Goal: Task Accomplishment & Management: Manage account settings

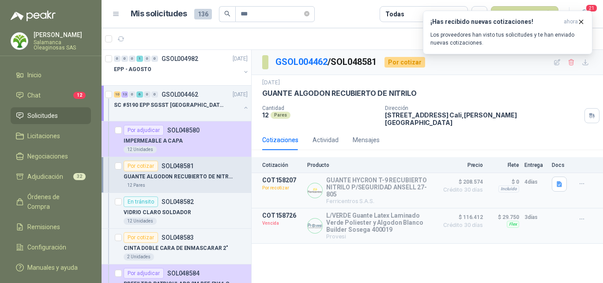
click at [168, 171] on div "Por cotizar SOL048581" at bounding box center [159, 166] width 70 height 11
click at [53, 42] on p "Salamanca Oleaginosas SAS" at bounding box center [62, 45] width 57 height 11
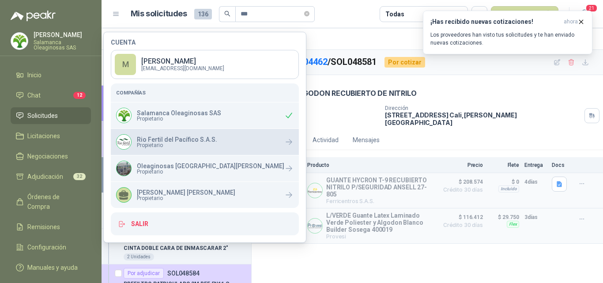
click at [141, 140] on p "Rio Fertil del Pacífico S.A.S." at bounding box center [177, 140] width 80 height 6
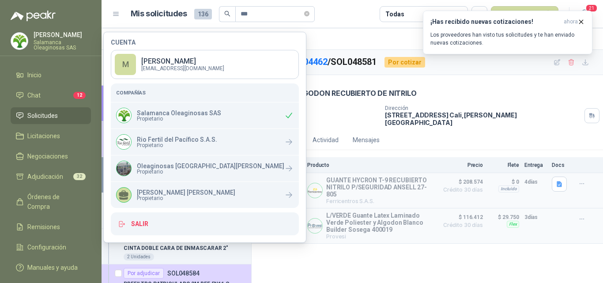
click at [368, 147] on div "Cotizaciones Actividad Mensajes Cotización Producto Precio [PERSON_NAME] Entreg…" at bounding box center [428, 187] width 352 height 114
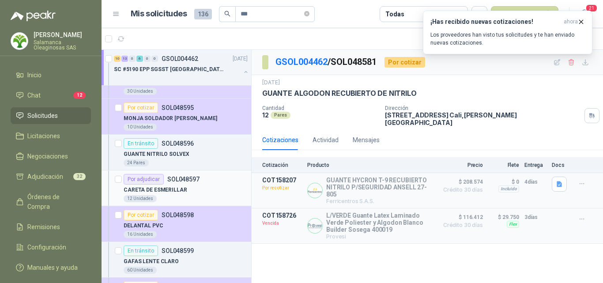
scroll to position [574, 0]
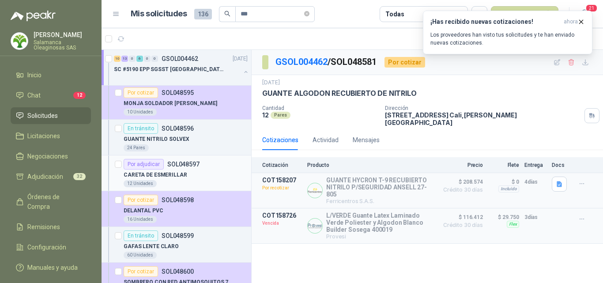
click at [203, 181] on div "12 Unidades" at bounding box center [186, 183] width 124 height 7
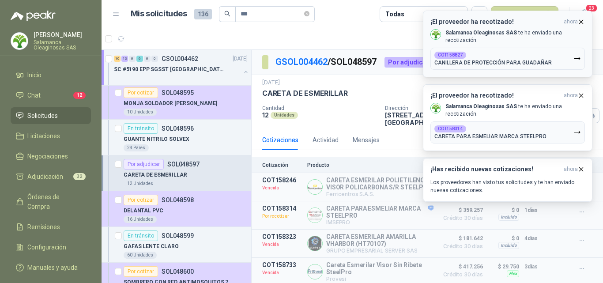
click at [584, 23] on icon "button" at bounding box center [582, 22] width 8 height 8
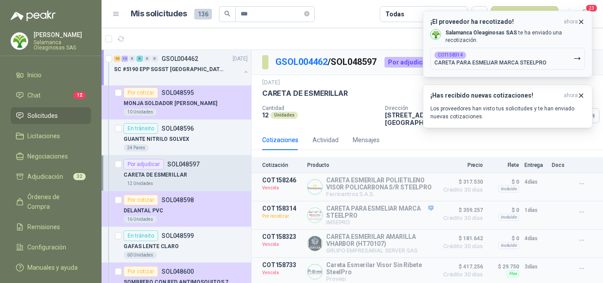
click at [582, 23] on icon "button" at bounding box center [582, 22] width 4 height 4
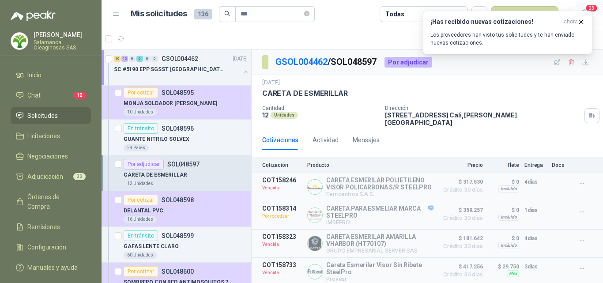
click at [582, 23] on icon "button" at bounding box center [582, 22] width 4 height 4
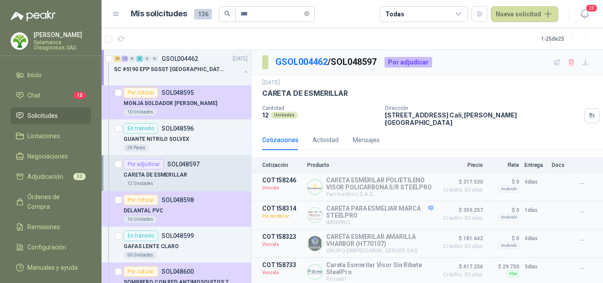
click at [169, 181] on div "12 Unidades" at bounding box center [186, 183] width 124 height 7
click at [171, 179] on div "CARETA DE ESMERILLAR" at bounding box center [186, 174] width 124 height 11
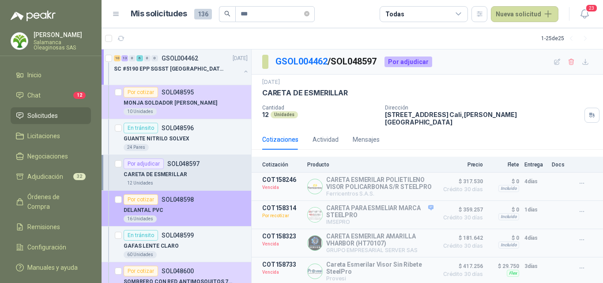
click at [194, 217] on div "16 Unidades" at bounding box center [186, 219] width 124 height 7
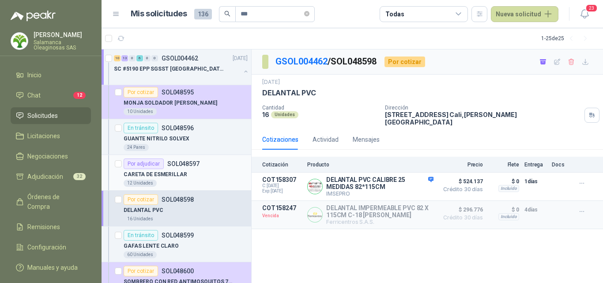
click at [196, 180] on div "12 Unidades" at bounding box center [186, 183] width 124 height 7
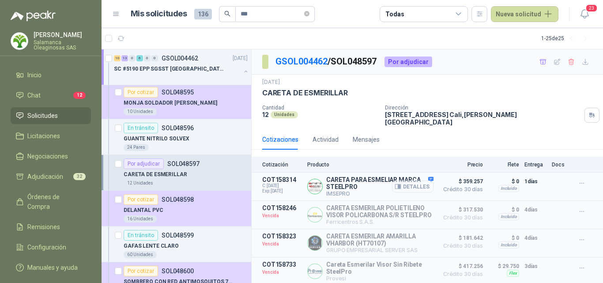
click at [424, 182] on button "Detalles" at bounding box center [413, 187] width 42 height 12
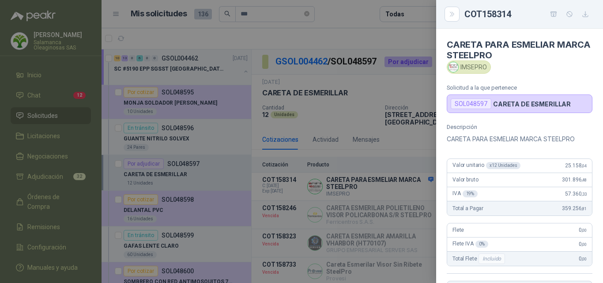
scroll to position [185, 0]
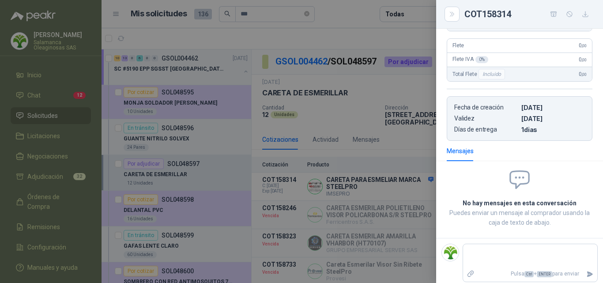
click at [422, 183] on div at bounding box center [301, 141] width 603 height 283
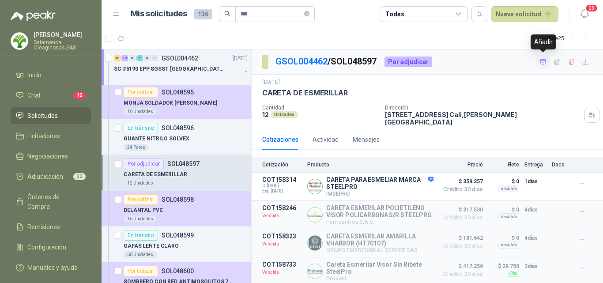
click at [544, 65] on icon "button" at bounding box center [544, 62] width 8 height 8
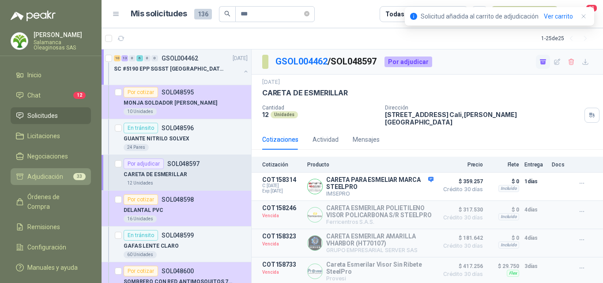
click at [57, 173] on span "Adjudicación" at bounding box center [45, 177] width 36 height 10
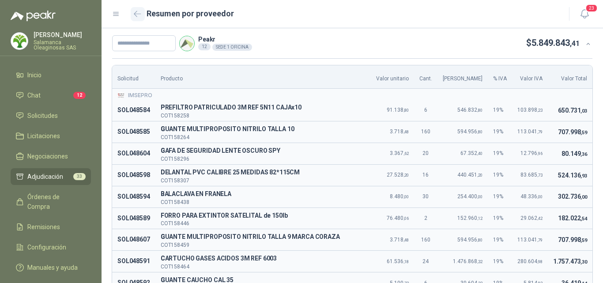
click at [138, 18] on button "button" at bounding box center [138, 14] width 14 height 14
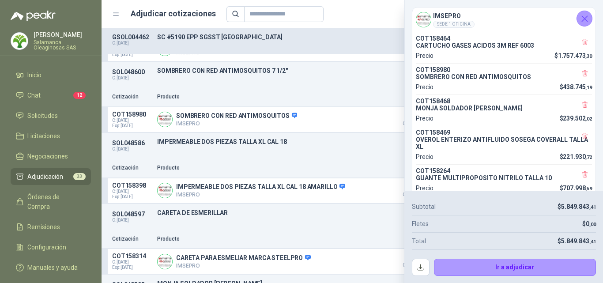
scroll to position [88, 0]
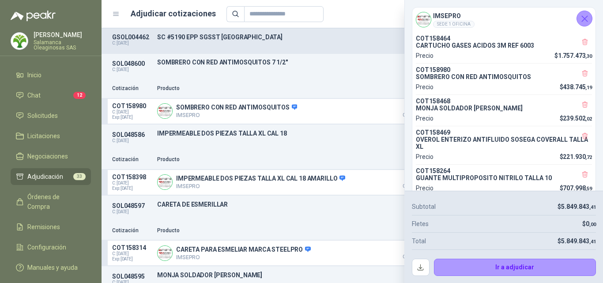
click at [588, 24] on icon "Cerrar" at bounding box center [585, 18] width 11 height 11
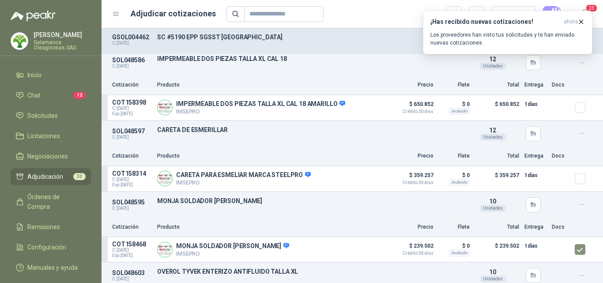
scroll to position [177, 0]
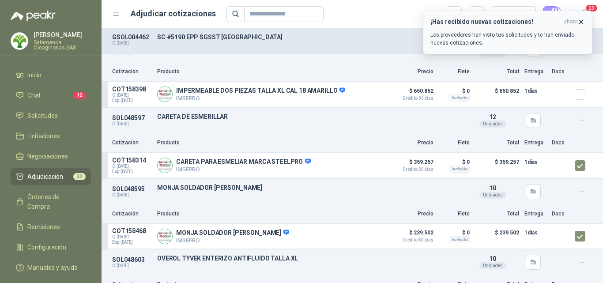
click at [582, 20] on icon "button" at bounding box center [582, 22] width 8 height 8
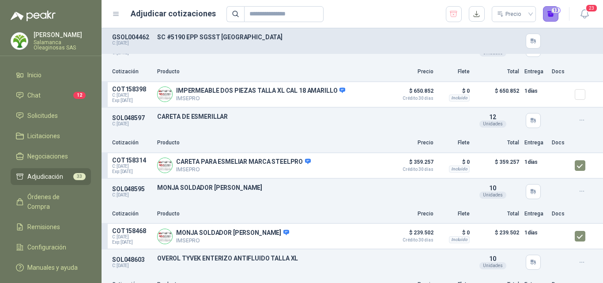
click at [553, 19] on button "13" at bounding box center [551, 14] width 16 height 16
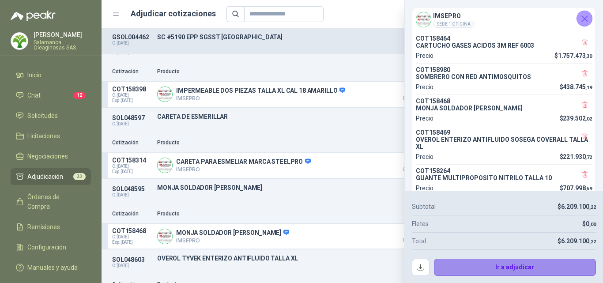
click at [474, 266] on button "Ir a adjudicar" at bounding box center [515, 268] width 163 height 18
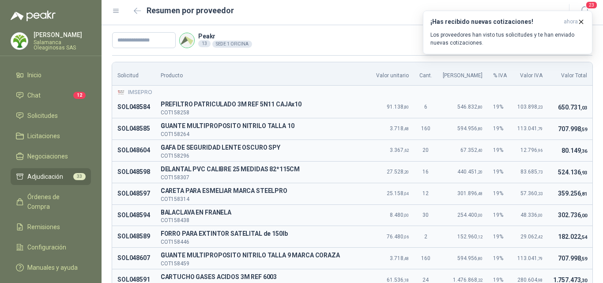
scroll to position [0, 0]
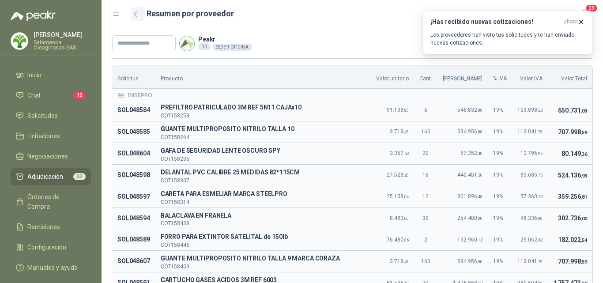
click at [133, 16] on button "button" at bounding box center [138, 14] width 14 height 14
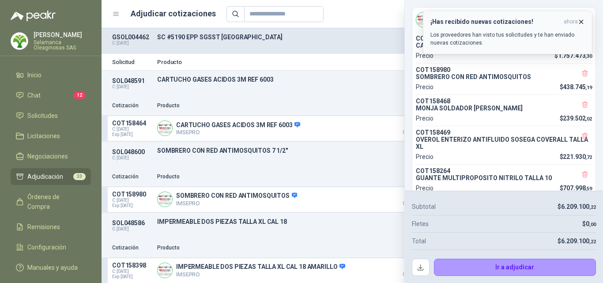
click at [581, 21] on icon "button" at bounding box center [582, 22] width 4 height 4
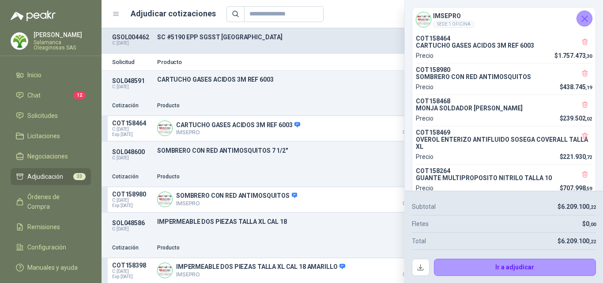
click at [584, 25] on button "Cerrar" at bounding box center [585, 19] width 16 height 16
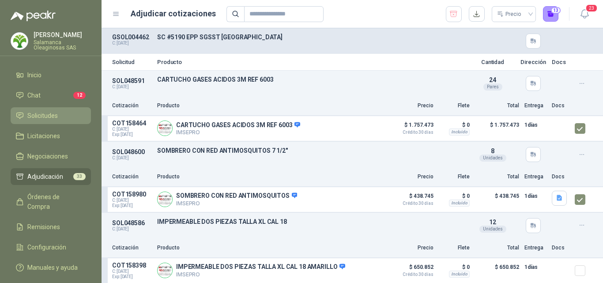
click at [57, 115] on span "Solicitudes" at bounding box center [42, 116] width 30 height 10
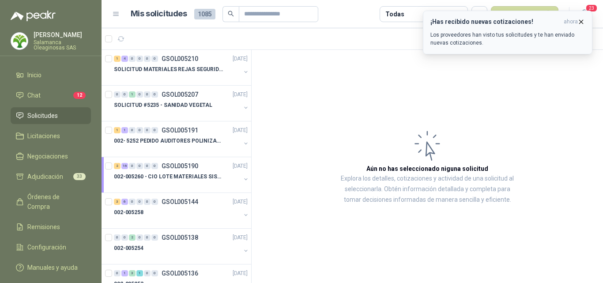
click at [579, 22] on icon "button" at bounding box center [582, 22] width 8 height 8
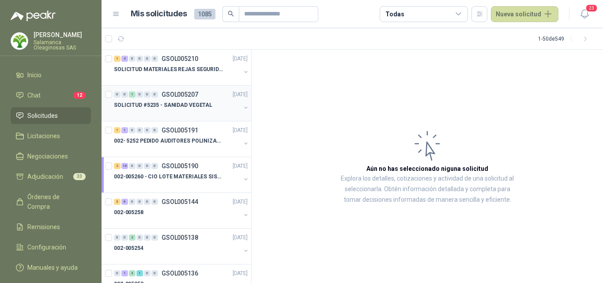
click at [188, 115] on div at bounding box center [177, 113] width 127 height 7
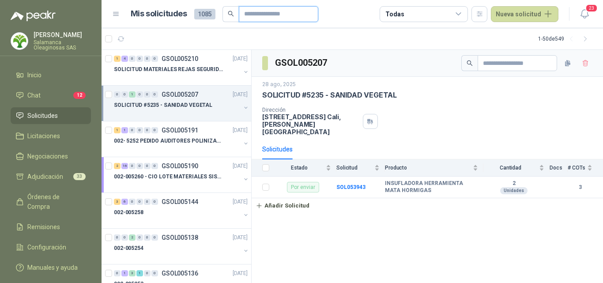
click at [249, 13] on input "text" at bounding box center [275, 14] width 62 height 15
type input "***"
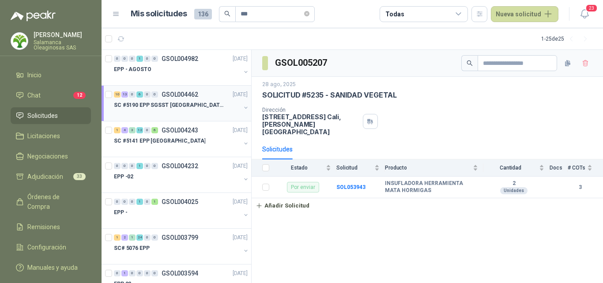
click at [195, 111] on div at bounding box center [177, 113] width 127 height 7
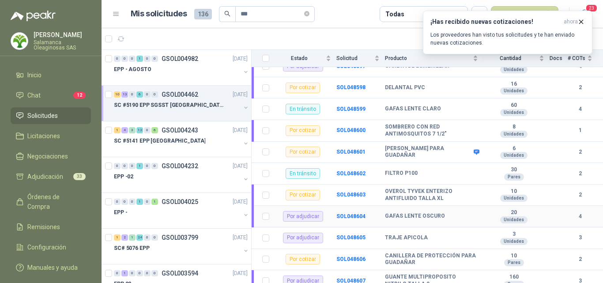
scroll to position [524, 0]
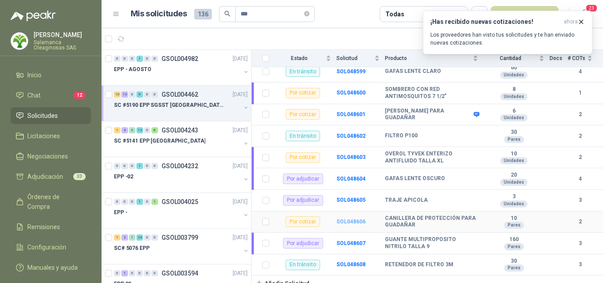
click at [355, 219] on b "SOL048606" at bounding box center [351, 222] width 29 height 6
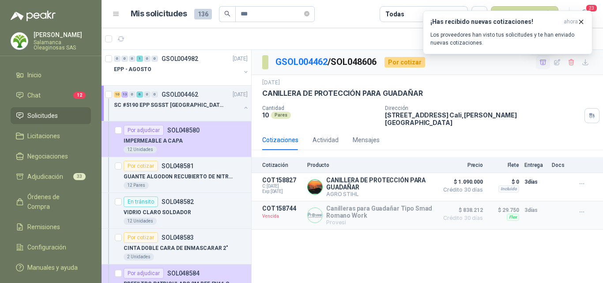
click at [542, 65] on icon "button" at bounding box center [544, 63] width 8 height 8
click at [189, 175] on p "GUANTE ALGODON RECUBIERTO DE NITRILO" at bounding box center [179, 177] width 110 height 8
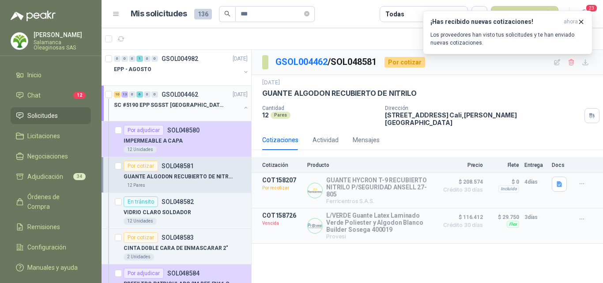
click at [196, 114] on div at bounding box center [177, 113] width 127 height 7
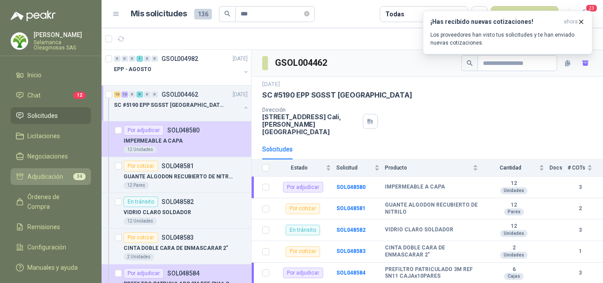
click at [71, 179] on li "Adjudicación 34" at bounding box center [51, 177] width 70 height 10
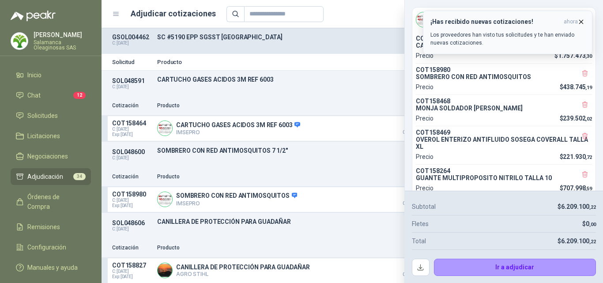
click at [582, 21] on icon "button" at bounding box center [582, 22] width 4 height 4
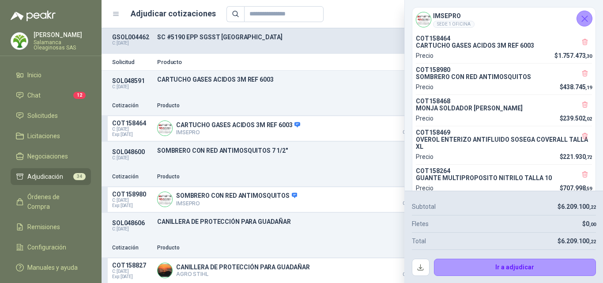
click at [584, 19] on icon "Cerrar" at bounding box center [585, 19] width 6 height 6
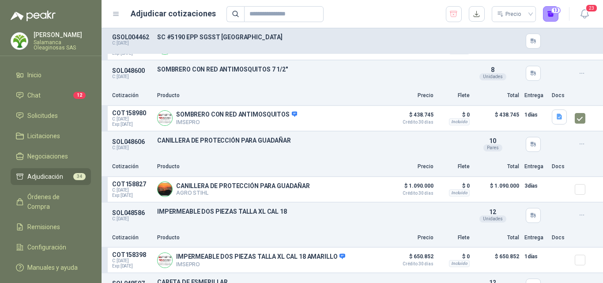
scroll to position [88, 0]
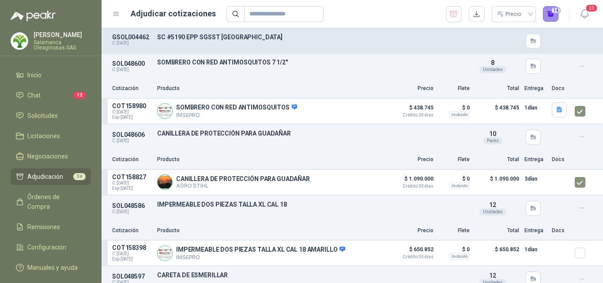
click at [552, 19] on button "14" at bounding box center [551, 14] width 16 height 16
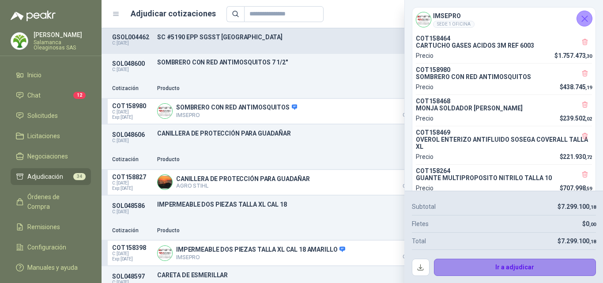
click at [464, 264] on button "Ir a adjudicar" at bounding box center [515, 268] width 163 height 18
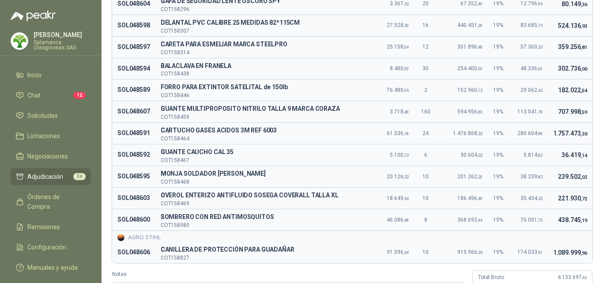
scroll to position [149, 0]
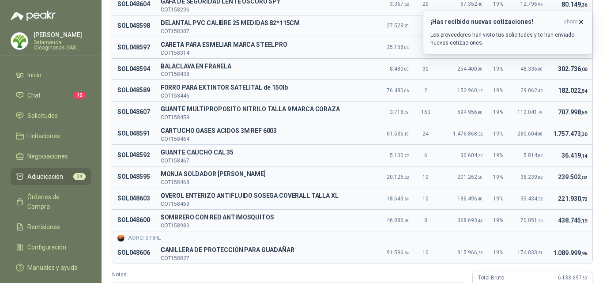
click at [581, 22] on icon "button" at bounding box center [582, 22] width 4 height 4
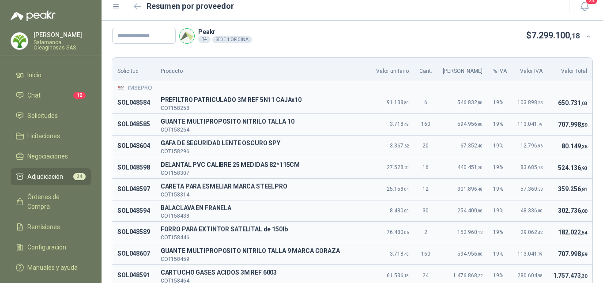
scroll to position [0, 0]
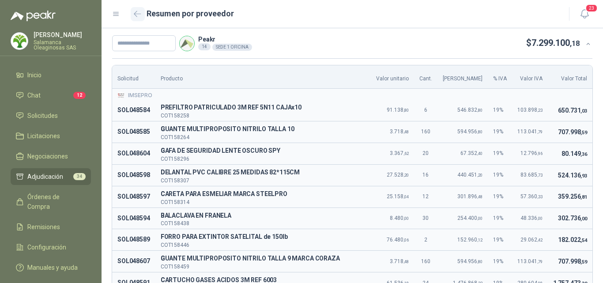
click at [139, 17] on button "button" at bounding box center [138, 14] width 14 height 14
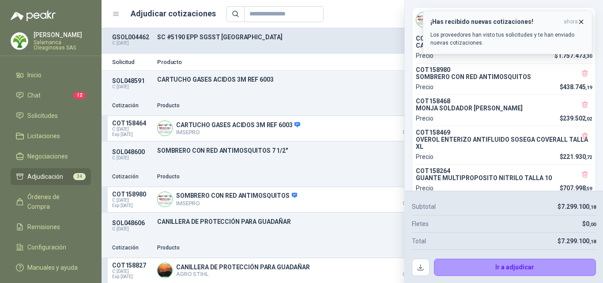
click at [581, 21] on icon "button" at bounding box center [582, 22] width 4 height 4
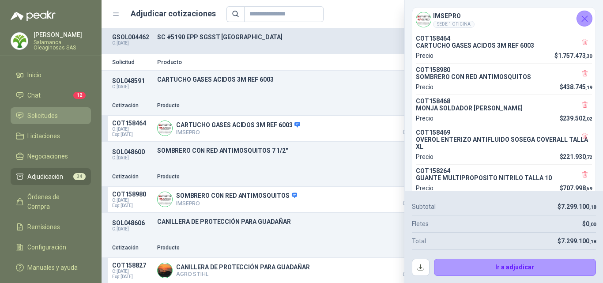
click at [40, 114] on span "Solicitudes" at bounding box center [42, 116] width 30 height 10
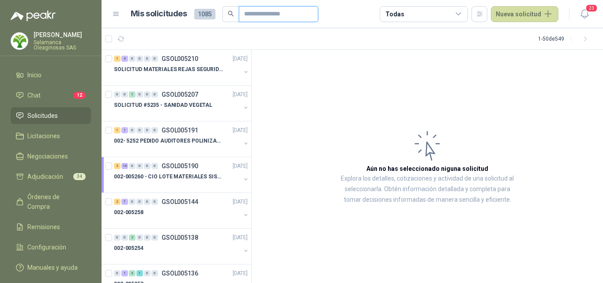
click at [250, 13] on input "text" at bounding box center [275, 14] width 62 height 15
click at [244, 12] on input "text" at bounding box center [275, 14] width 62 height 15
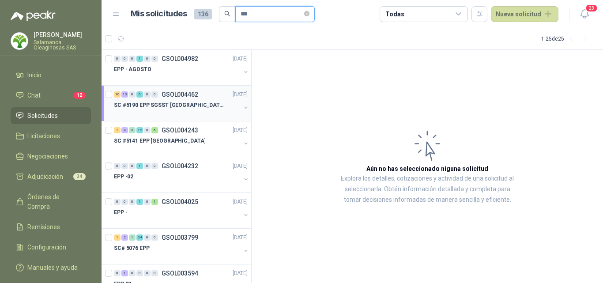
type input "***"
click at [168, 108] on p "SC #5190 EPP SGSST [GEOGRAPHIC_DATA]" at bounding box center [169, 105] width 110 height 8
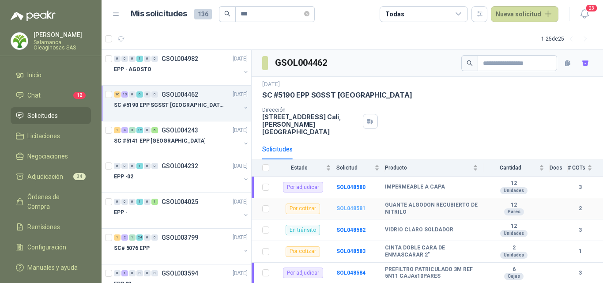
click at [355, 205] on b "SOL048581" at bounding box center [351, 208] width 29 height 6
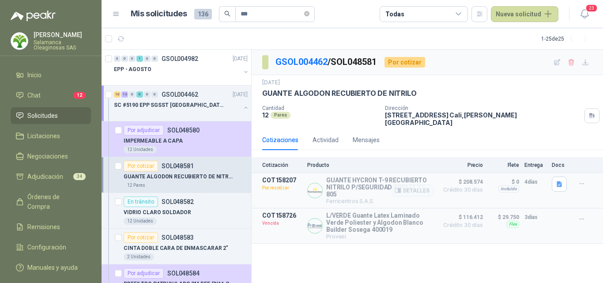
click at [356, 198] on p "Ferricentros S.A.S." at bounding box center [379, 201] width 107 height 7
click at [406, 185] on button "Detalles" at bounding box center [413, 191] width 42 height 12
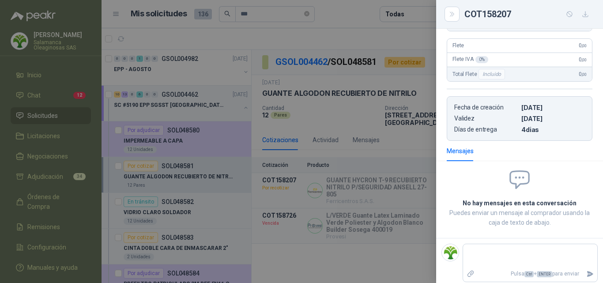
scroll to position [181, 0]
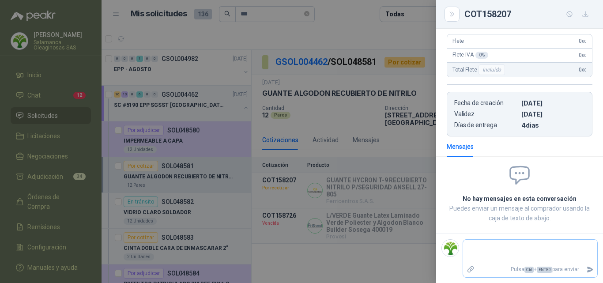
click at [497, 249] on textarea at bounding box center [530, 252] width 134 height 20
type textarea "*"
type textarea "**"
type textarea "***"
type textarea "****"
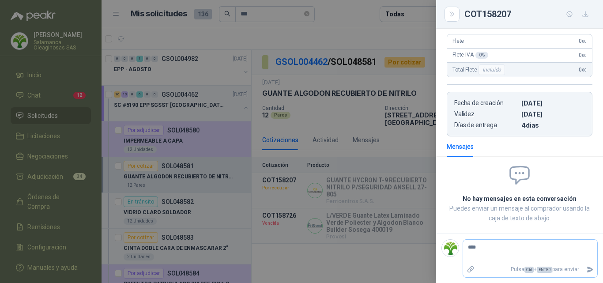
type textarea "*****"
type textarea "******"
type textarea "********"
type textarea "*********"
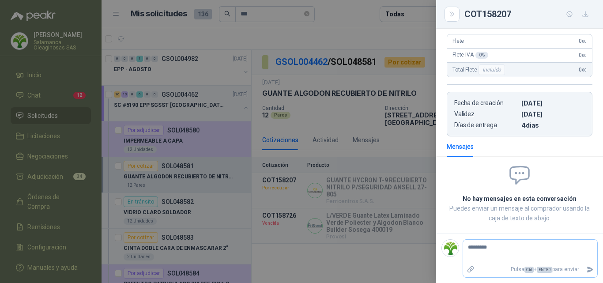
type textarea "**********"
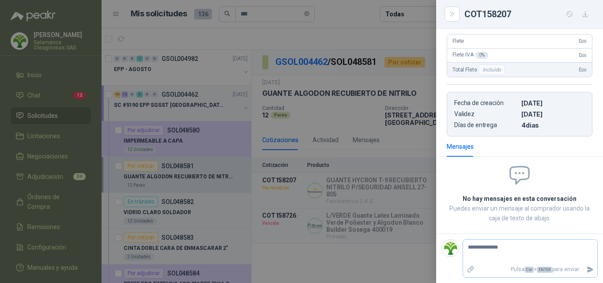
type textarea "**********"
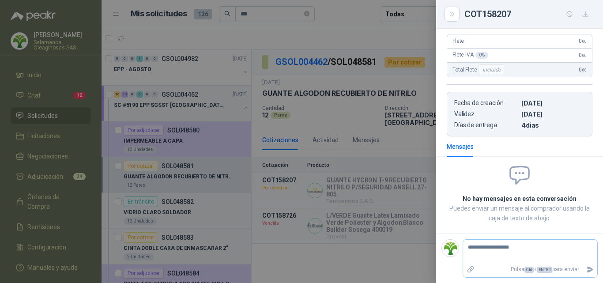
type textarea "**********"
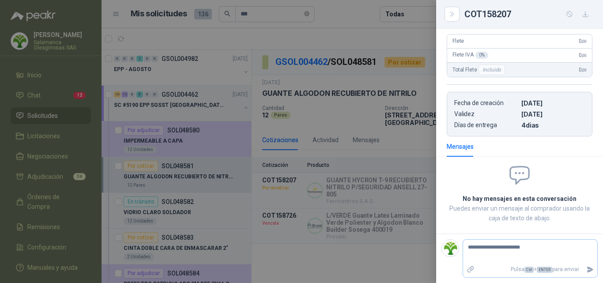
type textarea "**********"
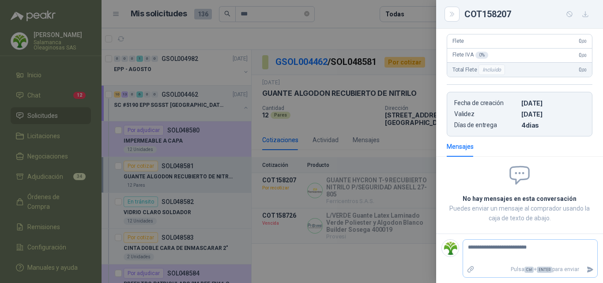
type textarea "**********"
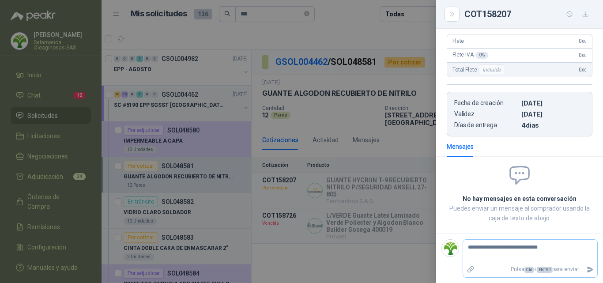
type textarea "**********"
click at [587, 267] on icon "Enviar" at bounding box center [591, 270] width 8 height 8
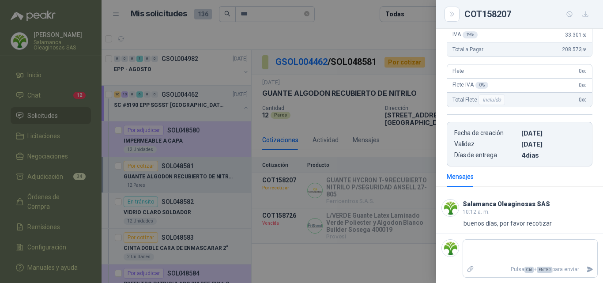
click at [407, 183] on div at bounding box center [301, 141] width 603 height 283
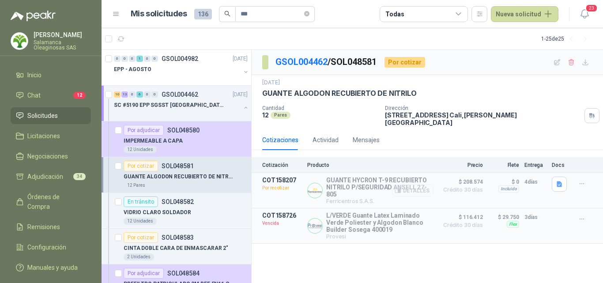
click at [409, 185] on button "Detalles" at bounding box center [413, 191] width 42 height 12
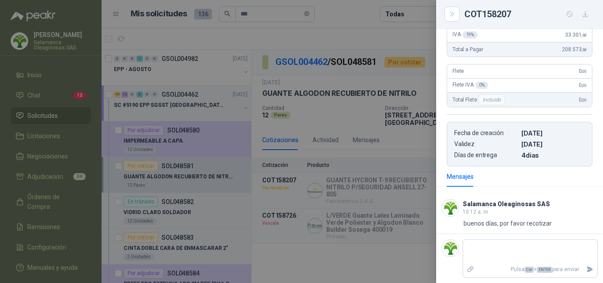
click at [379, 195] on div at bounding box center [301, 141] width 603 height 283
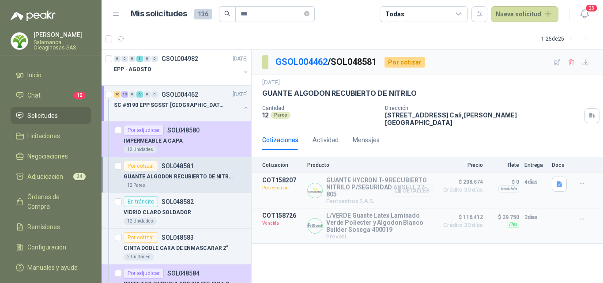
click at [410, 185] on button "Detalles" at bounding box center [413, 191] width 42 height 12
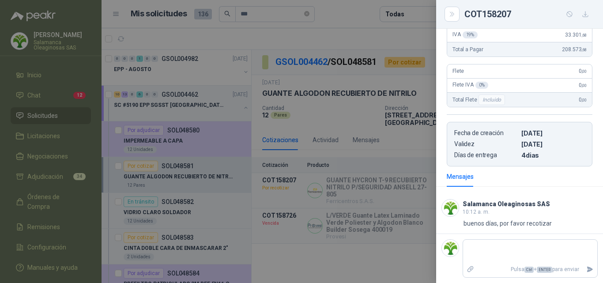
click at [406, 120] on div at bounding box center [301, 141] width 603 height 283
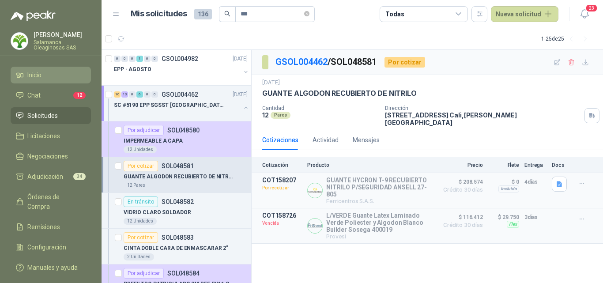
click at [52, 81] on link "Inicio" at bounding box center [51, 75] width 80 height 17
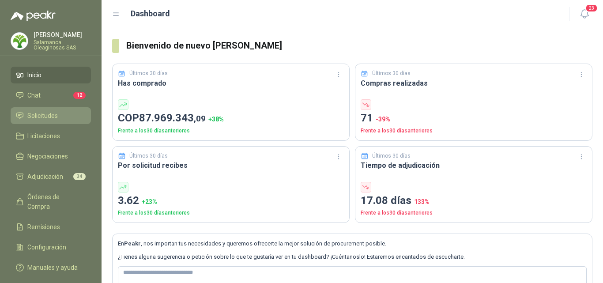
click at [57, 115] on span "Solicitudes" at bounding box center [42, 116] width 30 height 10
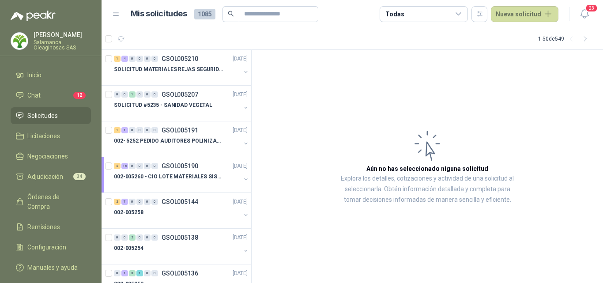
click at [62, 117] on li "Solicitudes" at bounding box center [51, 116] width 70 height 10
click at [187, 110] on div at bounding box center [177, 113] width 127 height 7
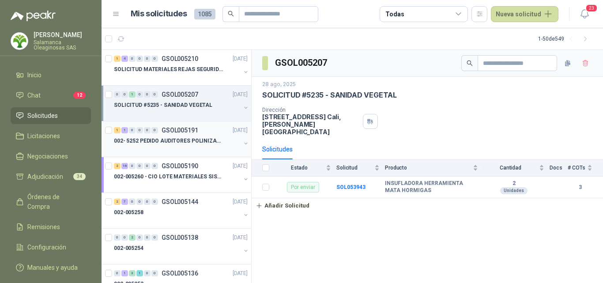
click at [187, 143] on p "002- 5252 PEDIDO AUDITORES POLINIZACIÓN" at bounding box center [169, 141] width 110 height 8
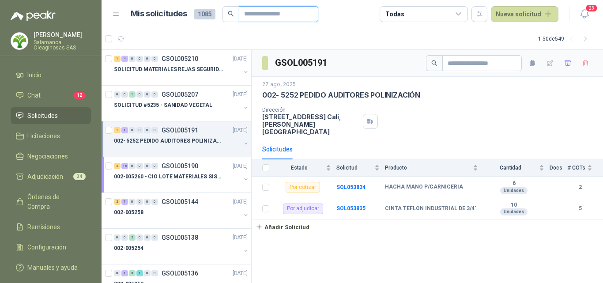
click at [256, 11] on input "text" at bounding box center [275, 14] width 62 height 15
type input "***"
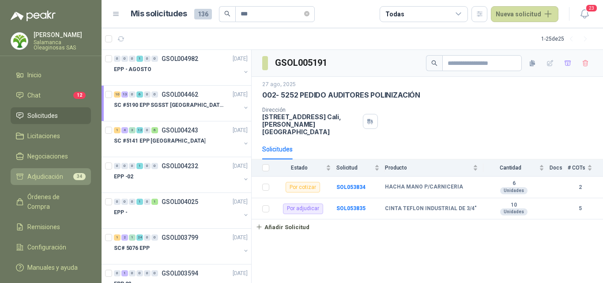
click at [65, 180] on li "Adjudicación 34" at bounding box center [51, 177] width 70 height 10
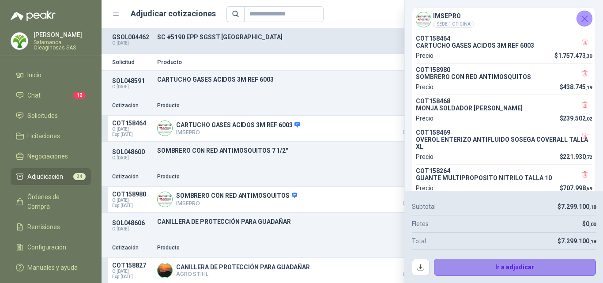
click at [474, 263] on button "Ir a adjudicar" at bounding box center [515, 268] width 163 height 18
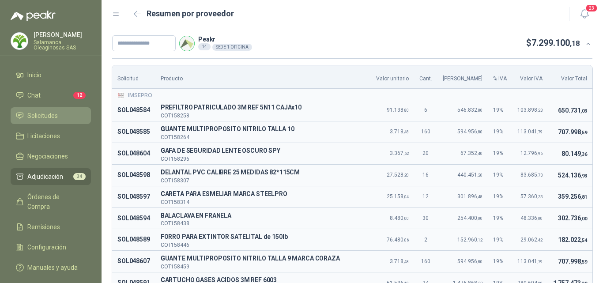
click at [60, 114] on li "Solicitudes" at bounding box center [51, 116] width 70 height 10
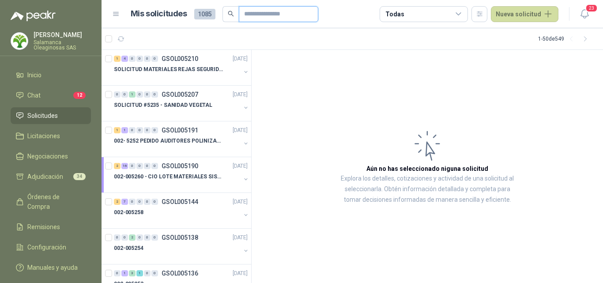
click at [265, 15] on input "text" at bounding box center [275, 14] width 62 height 15
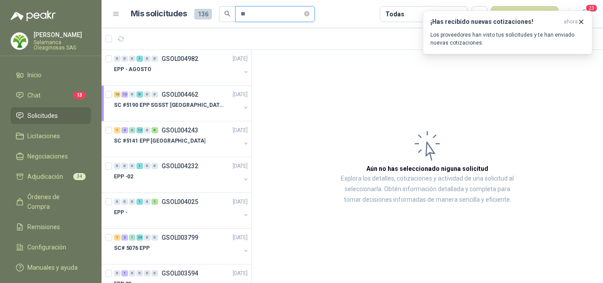
type input "*"
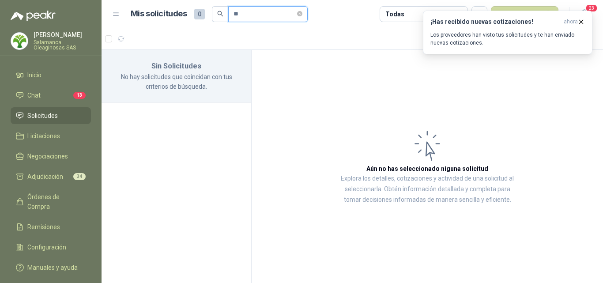
type input "*"
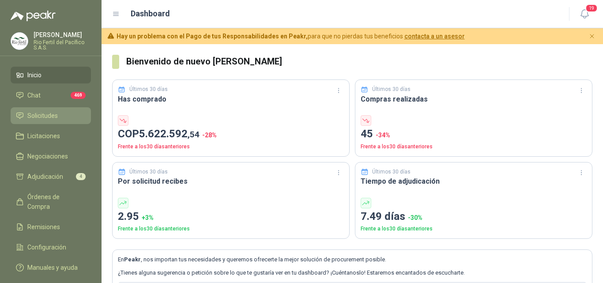
click at [48, 114] on span "Solicitudes" at bounding box center [42, 116] width 30 height 10
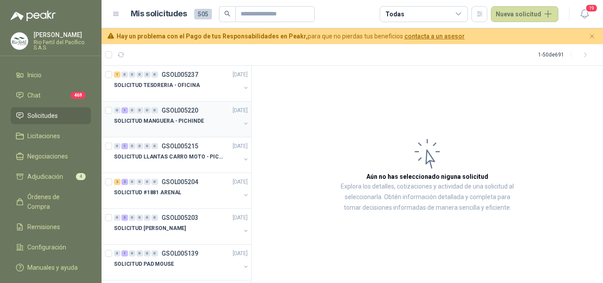
click at [180, 127] on div at bounding box center [177, 129] width 127 height 7
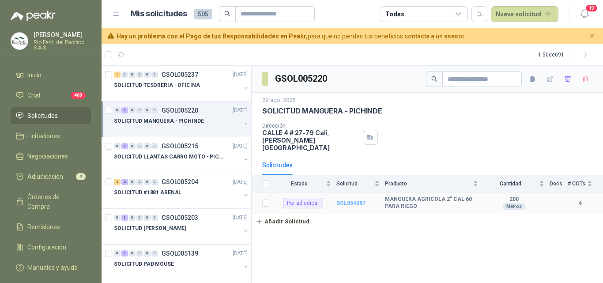
click at [355, 200] on b "SOL054067" at bounding box center [351, 203] width 29 height 6
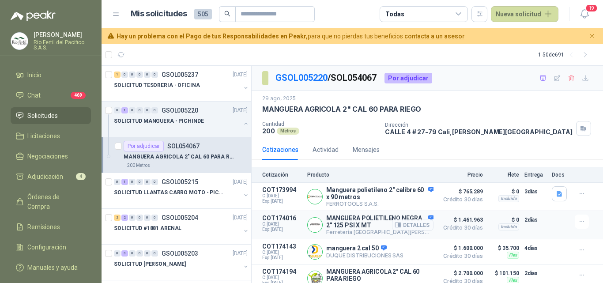
scroll to position [12, 0]
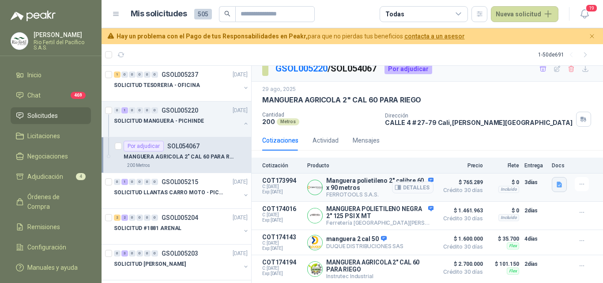
click at [556, 181] on icon "button" at bounding box center [560, 185] width 8 height 8
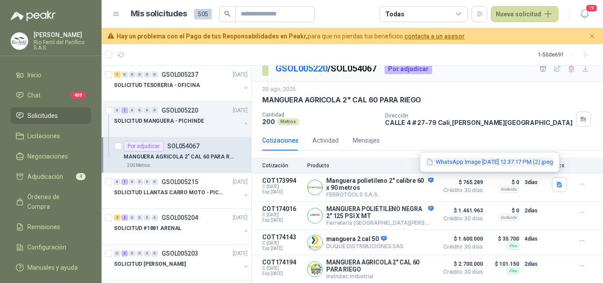
click at [470, 165] on button "WhatsApp Image 2025-08-28 at 12.37.17 PM (2).jpeg" at bounding box center [490, 162] width 129 height 9
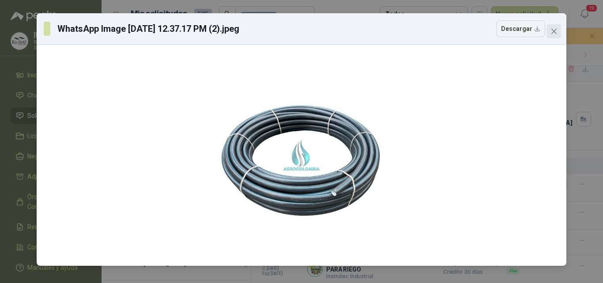
click at [557, 32] on icon "close" at bounding box center [554, 31] width 7 height 7
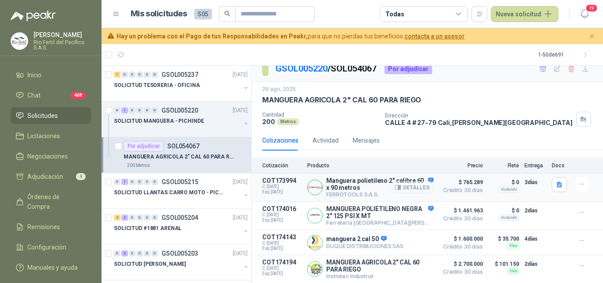
click at [414, 185] on button "Detalles" at bounding box center [413, 188] width 42 height 12
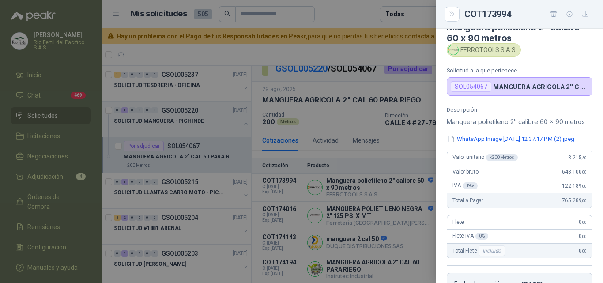
scroll to position [0, 0]
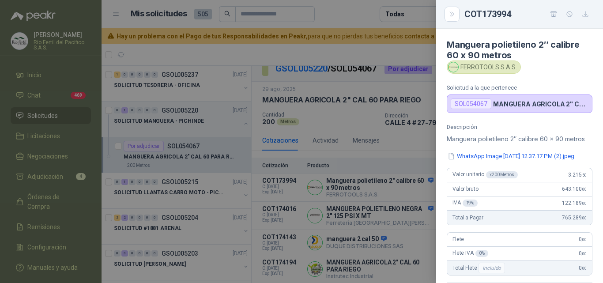
click at [403, 201] on div at bounding box center [301, 141] width 603 height 283
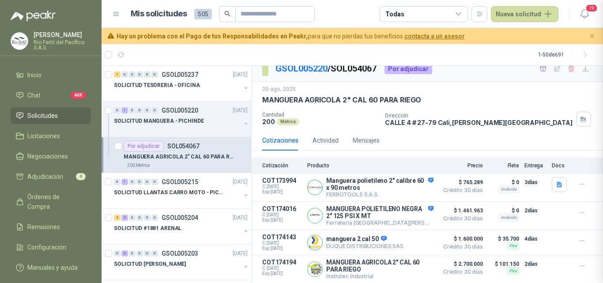
scroll to position [205, 0]
click at [416, 186] on button "Detalles" at bounding box center [413, 188] width 42 height 12
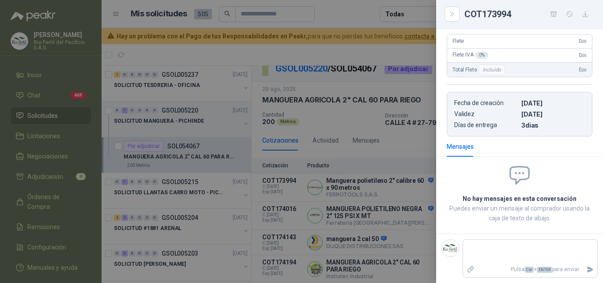
click at [403, 193] on div at bounding box center [301, 141] width 603 height 283
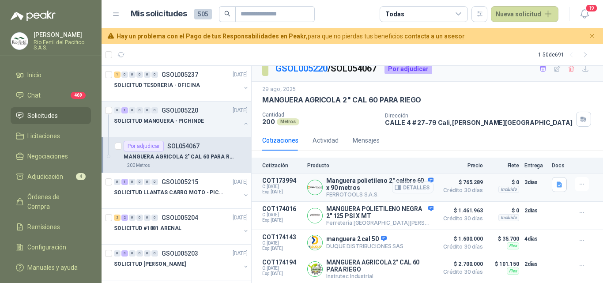
click at [413, 187] on button "Detalles" at bounding box center [413, 188] width 42 height 12
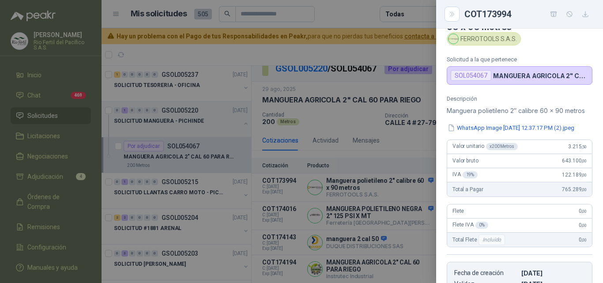
scroll to position [0, 0]
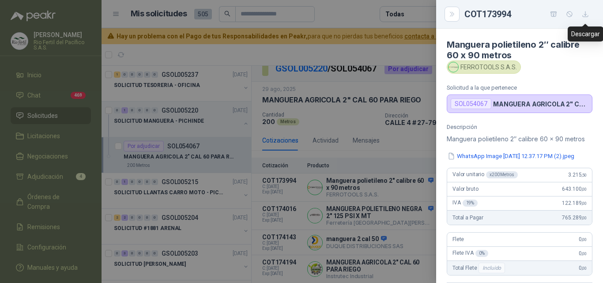
click at [588, 18] on icon "button" at bounding box center [586, 15] width 8 height 8
click at [467, 154] on button "WhatsApp Image 2025-08-28 at 12.37.17 PM (2).jpeg" at bounding box center [511, 156] width 129 height 9
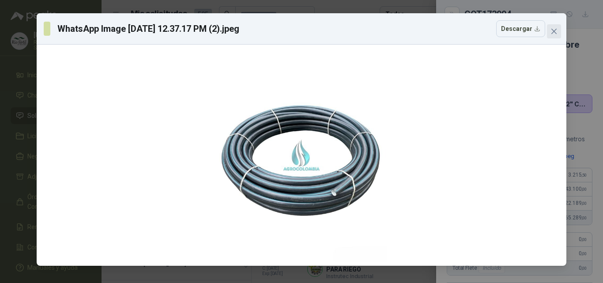
click at [553, 32] on icon "close" at bounding box center [554, 31] width 7 height 7
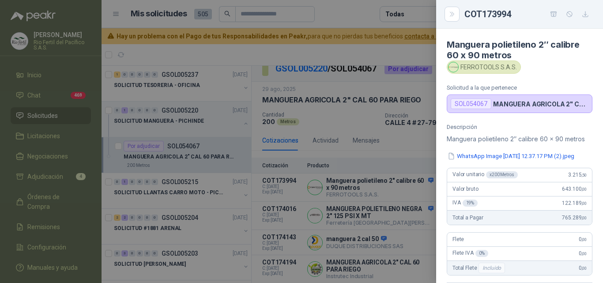
click at [390, 186] on div at bounding box center [301, 141] width 603 height 283
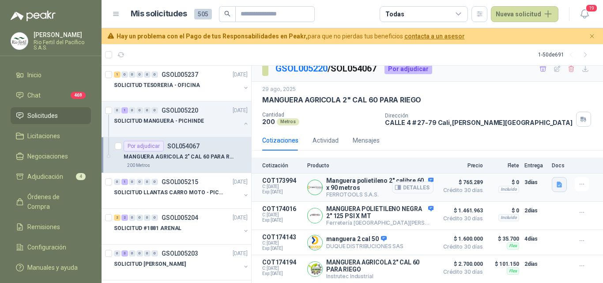
click at [557, 184] on icon "button" at bounding box center [559, 185] width 5 height 6
click at [407, 187] on button "Detalles" at bounding box center [413, 188] width 42 height 12
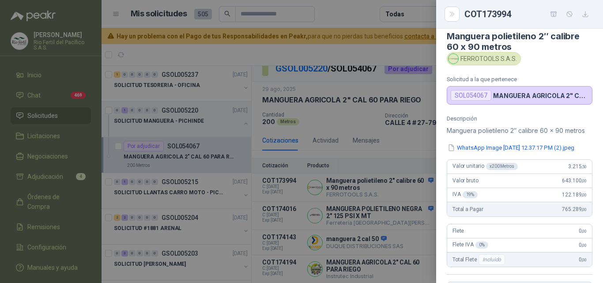
scroll to position [0, 0]
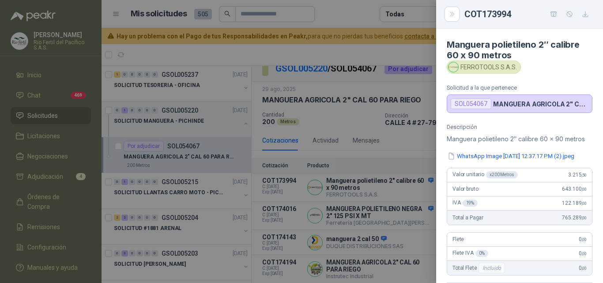
click at [404, 172] on div at bounding box center [301, 141] width 603 height 283
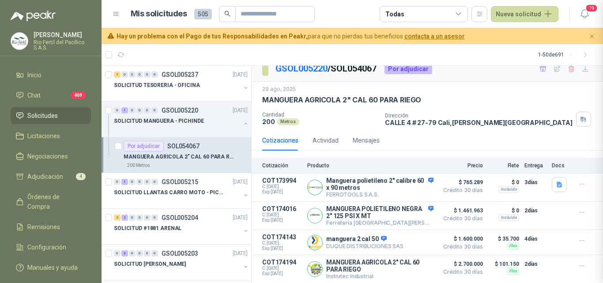
scroll to position [205, 0]
click at [420, 189] on button "Detalles" at bounding box center [413, 188] width 42 height 12
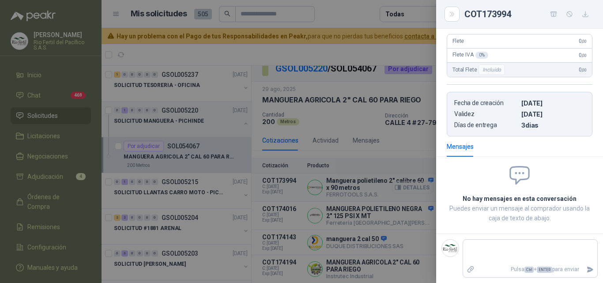
click at [420, 189] on div at bounding box center [301, 141] width 603 height 283
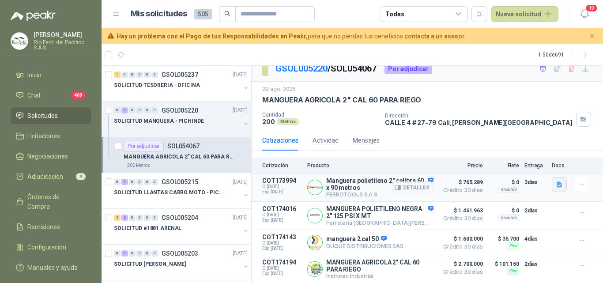
click at [552, 183] on button "button" at bounding box center [559, 184] width 15 height 15
click at [480, 162] on button "WhatsApp Image 2025-08-28 at 12.37.17 PM (2).jpeg" at bounding box center [490, 162] width 129 height 9
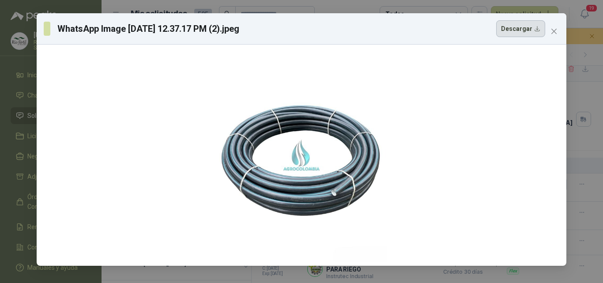
drag, startPoint x: 534, startPoint y: 28, endPoint x: 482, endPoint y: 41, distance: 52.8
click at [533, 28] on button "Descargar" at bounding box center [521, 28] width 49 height 17
click at [557, 37] on button "Close" at bounding box center [554, 31] width 14 height 14
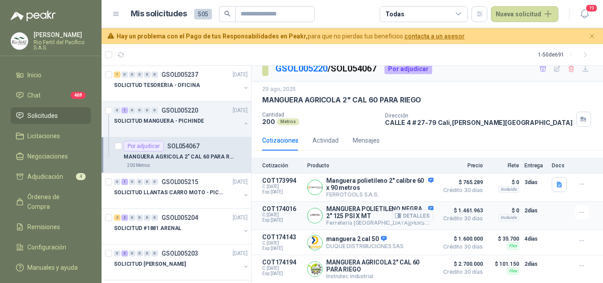
scroll to position [12, 0]
click at [61, 178] on span "Adjudicación" at bounding box center [45, 177] width 36 height 10
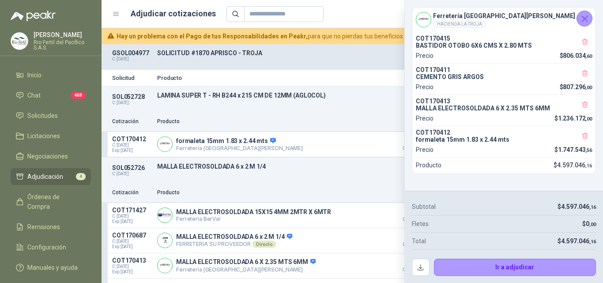
click at [581, 23] on icon "Cerrar" at bounding box center [585, 18] width 11 height 11
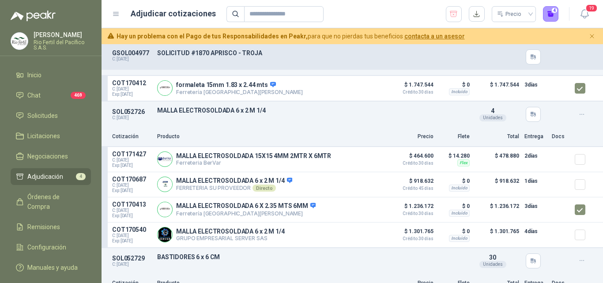
scroll to position [44, 0]
